Goal: Information Seeking & Learning: Get advice/opinions

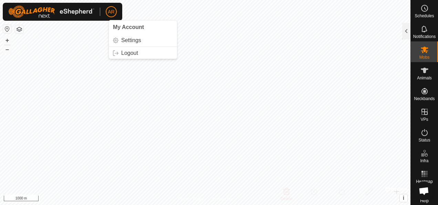
scroll to position [7, 0]
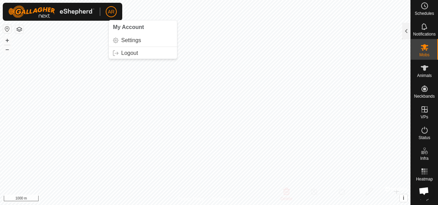
click at [421, 184] on link "Help" at bounding box center [424, 193] width 27 height 19
click at [421, 182] on span "Open chat" at bounding box center [424, 190] width 19 height 19
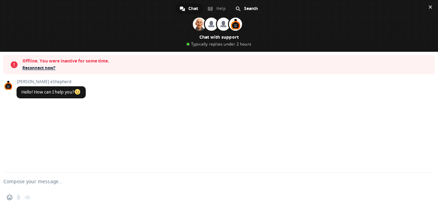
click at [44, 67] on span "Reconnect now?" at bounding box center [226, 67] width 409 height 7
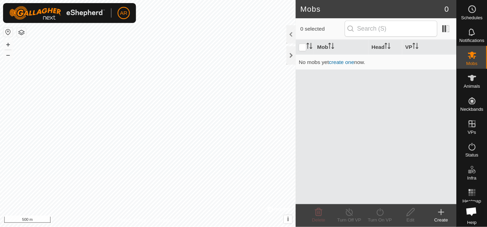
scroll to position [7, 0]
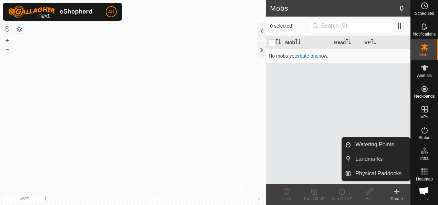
click at [419, 184] on span "Open chat" at bounding box center [424, 190] width 19 height 19
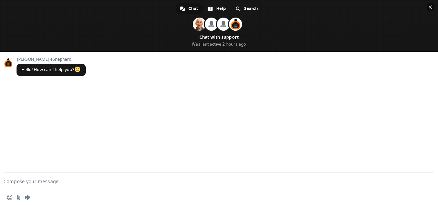
click at [147, 25] on span at bounding box center [219, 26] width 438 height 52
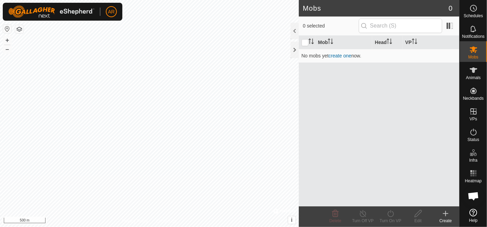
click at [438, 204] on icon at bounding box center [473, 213] width 8 height 8
